Goal: Information Seeking & Learning: Learn about a topic

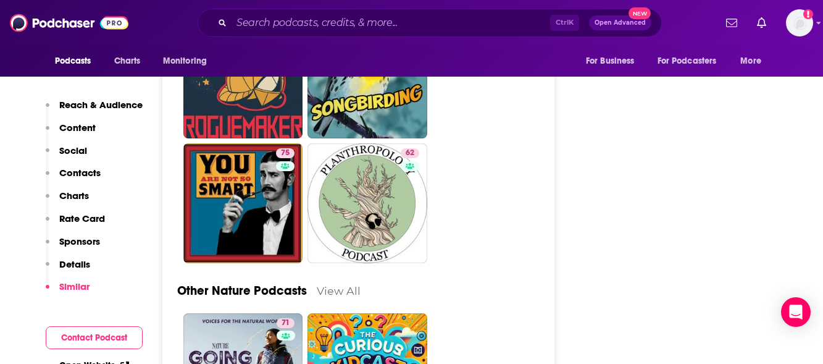
scroll to position [5683, 0]
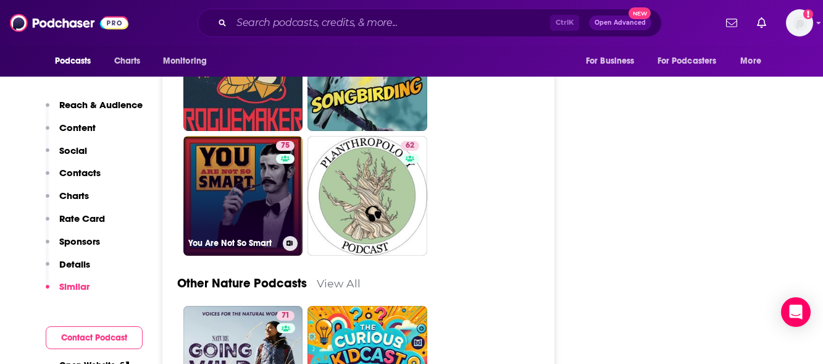
click at [229, 171] on link "75 You Are Not So Smart" at bounding box center [243, 196] width 120 height 120
type input "https://www.podchaser.com/podcasts/you-are-not-so-smart-52223"
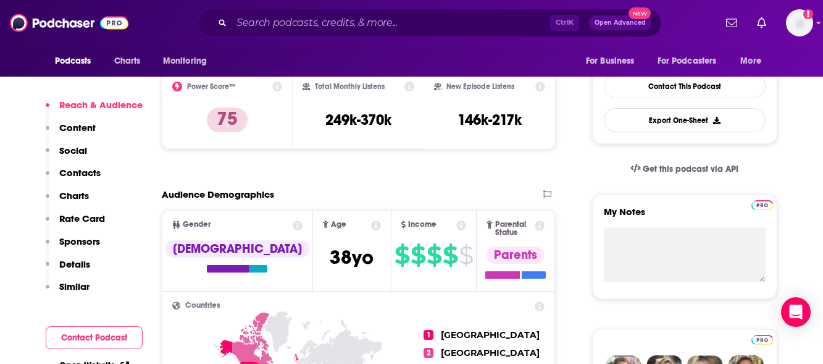
scroll to position [309, 0]
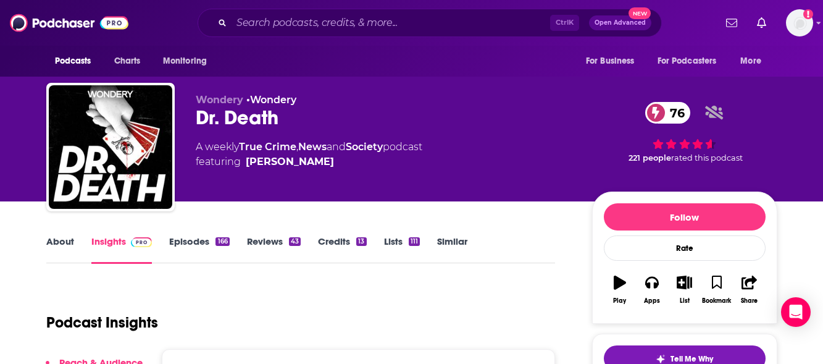
click at [191, 243] on link "Episodes 166" at bounding box center [199, 249] width 60 height 28
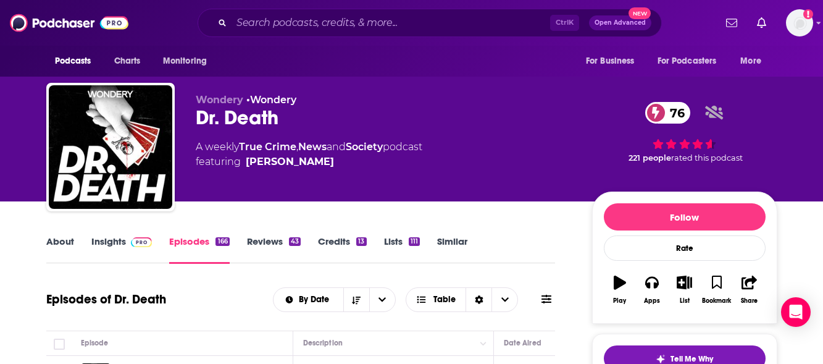
click at [62, 239] on link "About" at bounding box center [60, 249] width 28 height 28
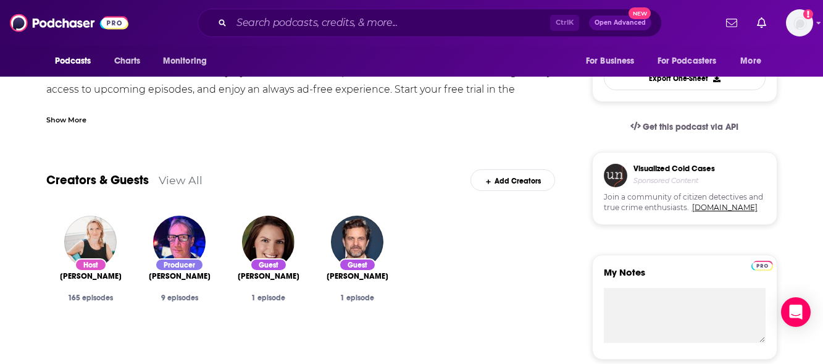
scroll to position [371, 0]
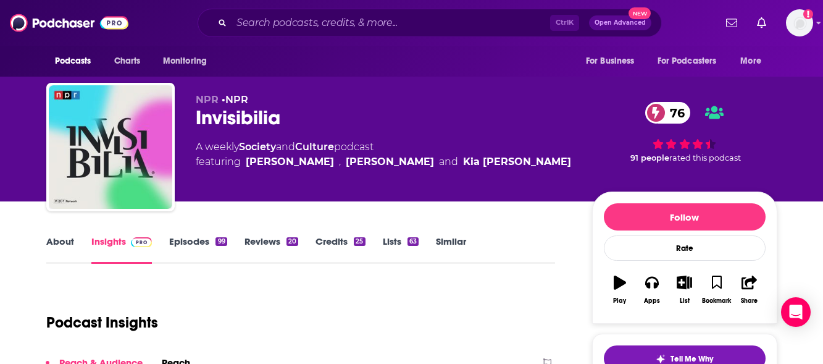
click at [67, 240] on link "About" at bounding box center [60, 249] width 28 height 28
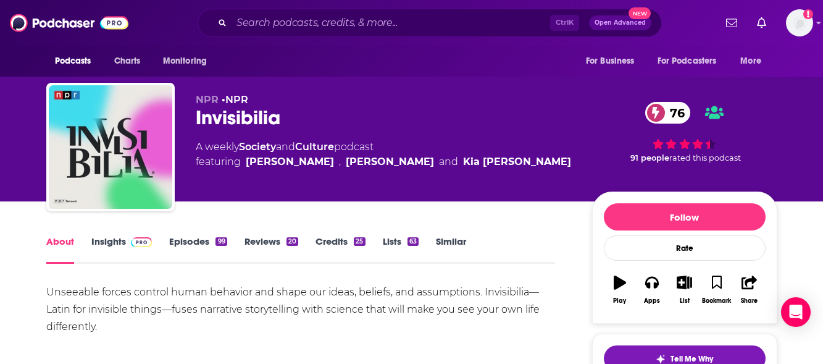
click at [185, 238] on link "Episodes 99" at bounding box center [197, 249] width 57 height 28
